Goal: Task Accomplishment & Management: Use online tool/utility

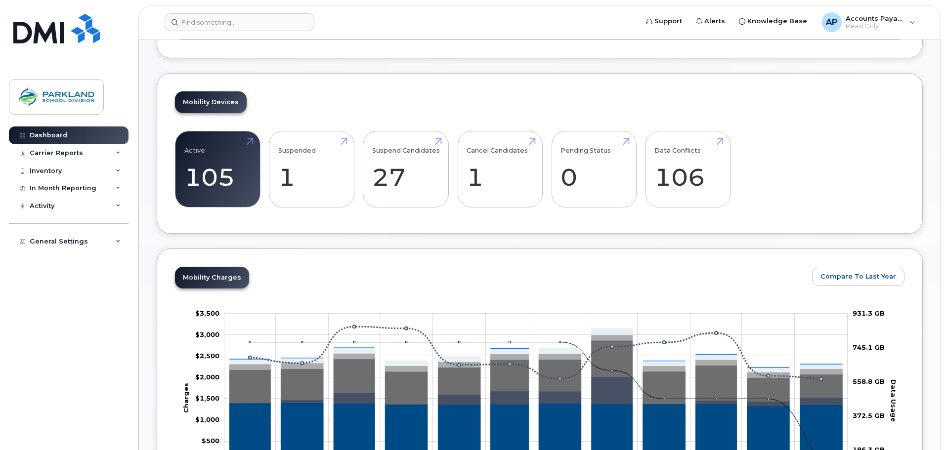
scroll to position [296, 0]
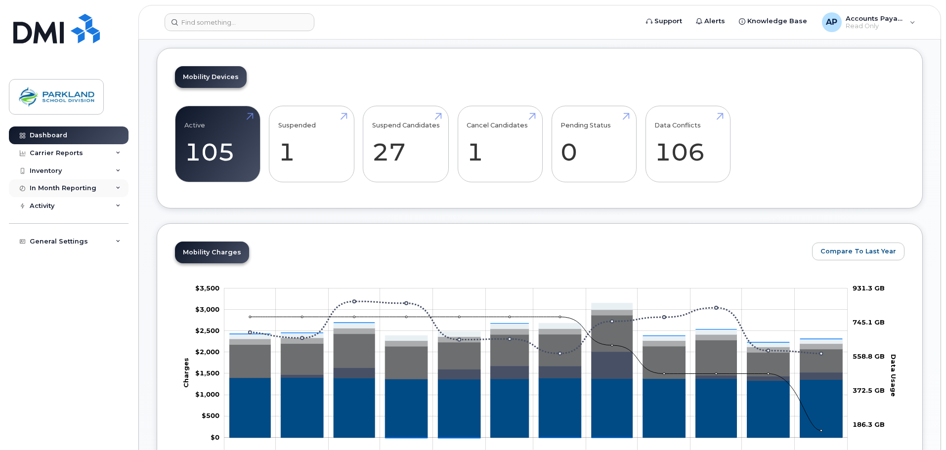
click at [60, 191] on div "In Month Reporting" at bounding box center [63, 188] width 67 height 8
click at [48, 169] on div "Inventory" at bounding box center [46, 171] width 32 height 8
click at [53, 173] on div "Inventory" at bounding box center [46, 171] width 32 height 8
click at [58, 154] on div "Carrier Reports" at bounding box center [56, 153] width 53 height 8
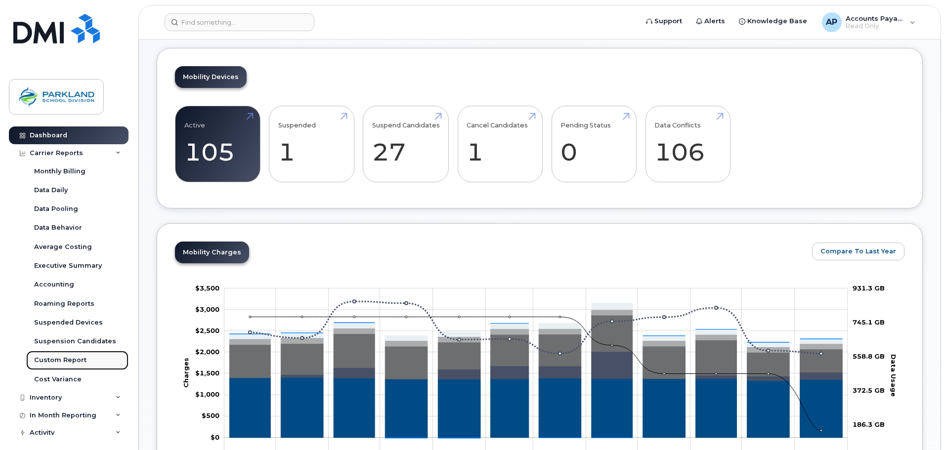
click at [64, 361] on div "Custom Report" at bounding box center [60, 360] width 52 height 9
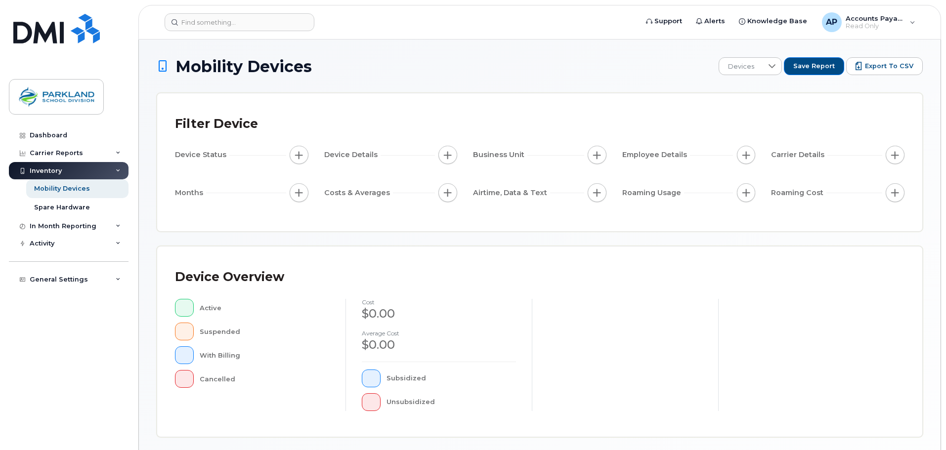
click at [303, 154] on button "button" at bounding box center [299, 155] width 19 height 19
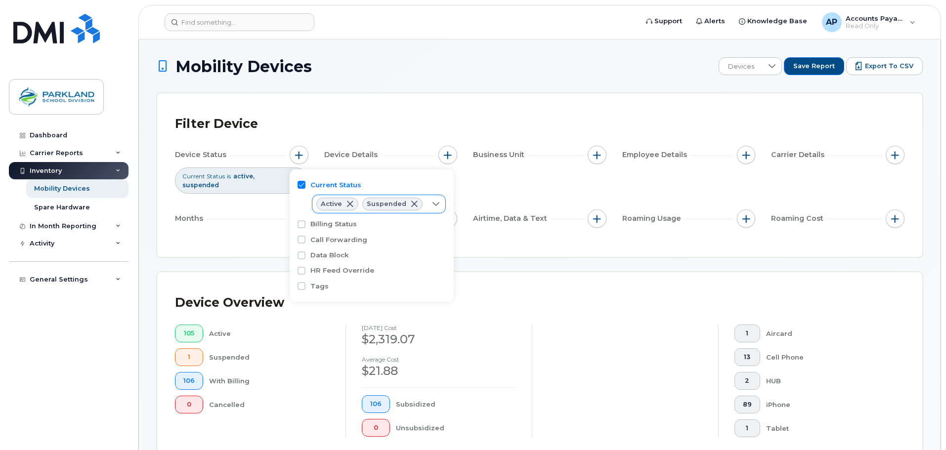
click at [435, 202] on icon at bounding box center [436, 204] width 8 height 8
click at [324, 260] on input "Cancelled" at bounding box center [324, 261] width 8 height 8
checkbox input "true"
click at [400, 103] on div "Filter Device Device Status Current Status is active suspended cancelled Device…" at bounding box center [539, 175] width 765 height 164
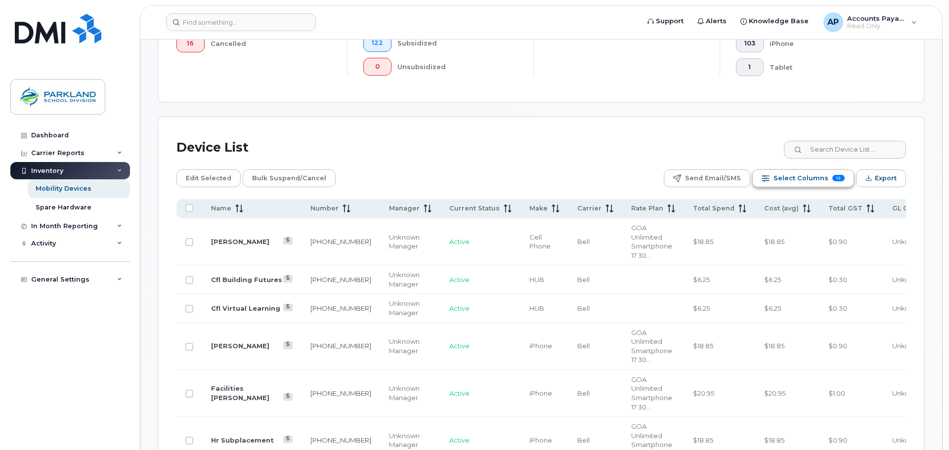
scroll to position [395, 0]
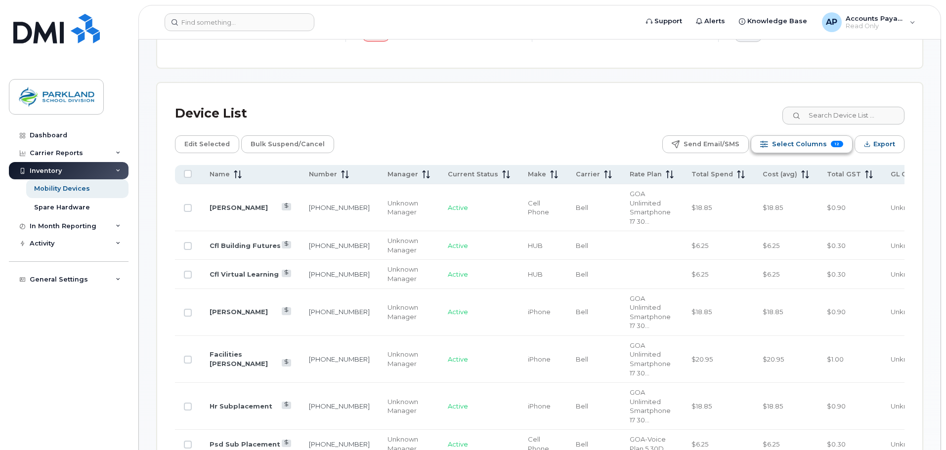
click at [795, 144] on span "Select Columns" at bounding box center [799, 144] width 55 height 15
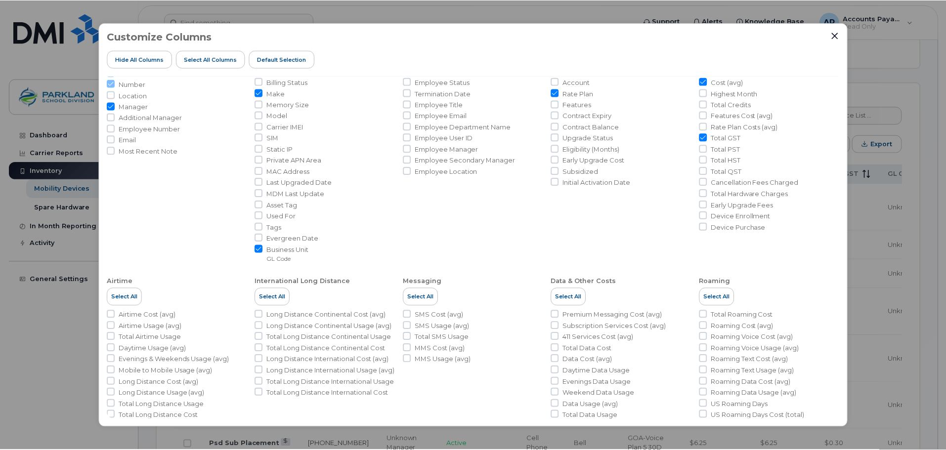
scroll to position [109, 0]
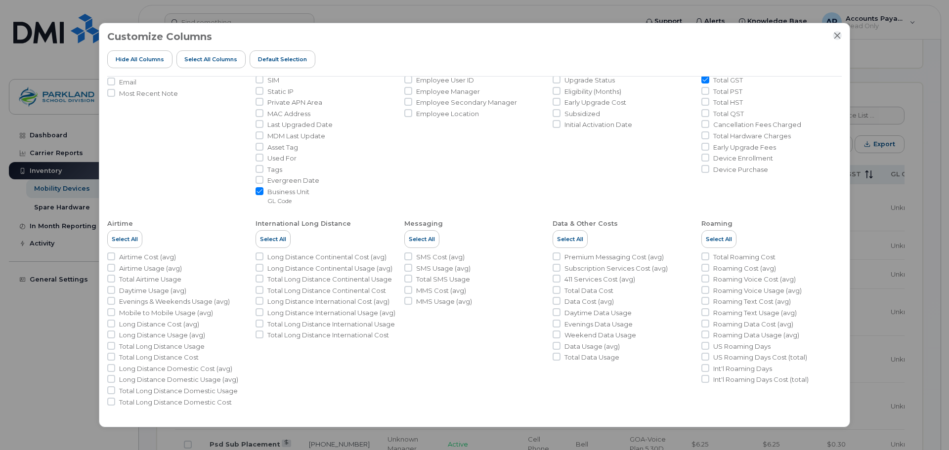
click at [836, 37] on icon "Close" at bounding box center [837, 36] width 8 height 8
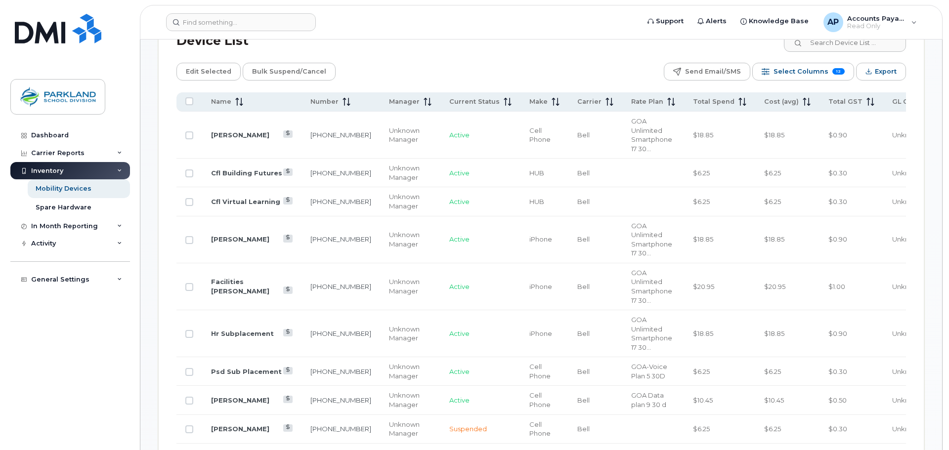
scroll to position [494, 0]
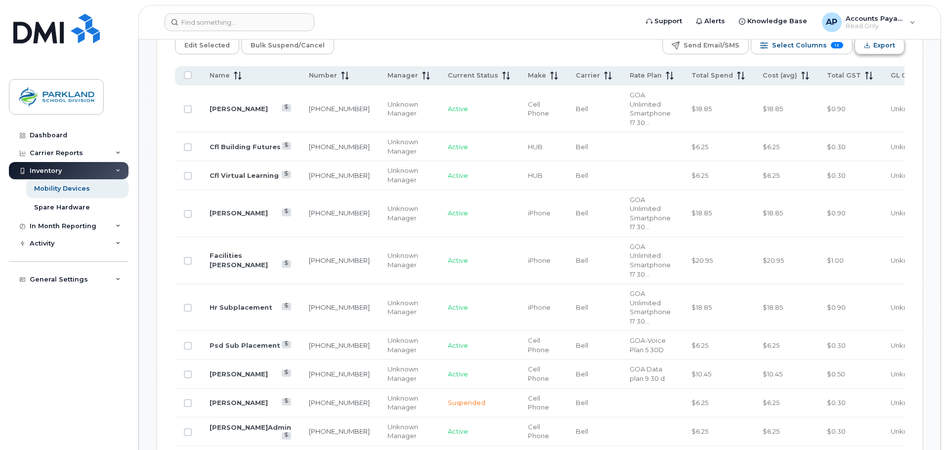
click at [873, 46] on button "Export" at bounding box center [879, 46] width 50 height 18
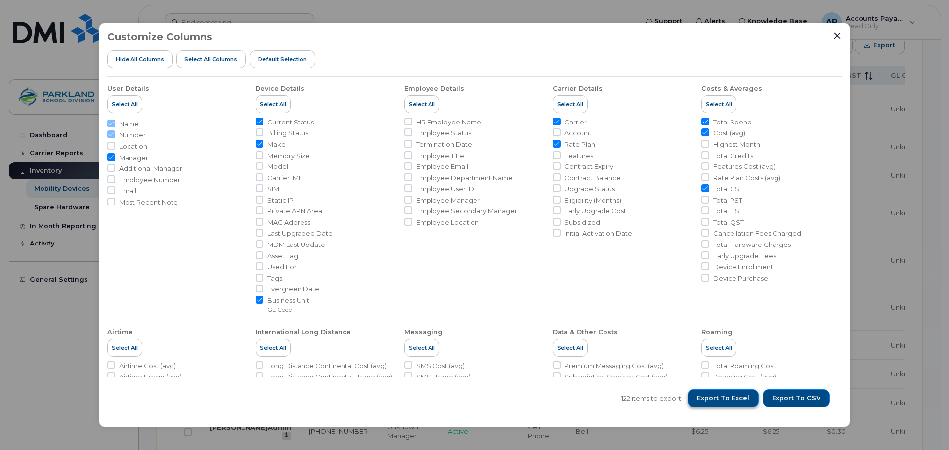
click at [731, 396] on span "Export to Excel" at bounding box center [723, 398] width 52 height 9
